Goal: Book appointment/travel/reservation

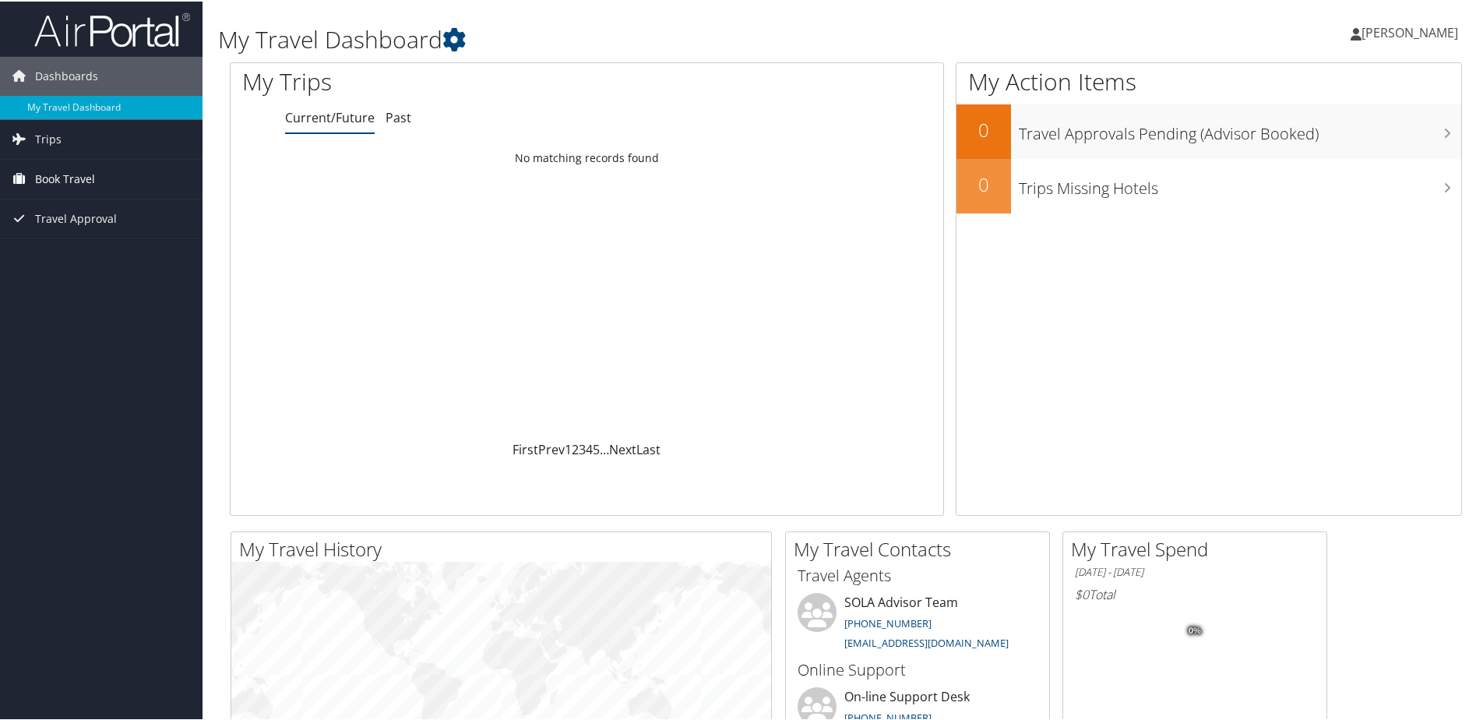
click at [57, 179] on span "Book Travel" at bounding box center [65, 177] width 60 height 39
click at [81, 230] on link "Book/Manage Online Trips" at bounding box center [101, 231] width 203 height 23
click at [132, 234] on link "Book/Manage Online Trips" at bounding box center [101, 231] width 203 height 23
